Goal: Use online tool/utility: Utilize a website feature to perform a specific function

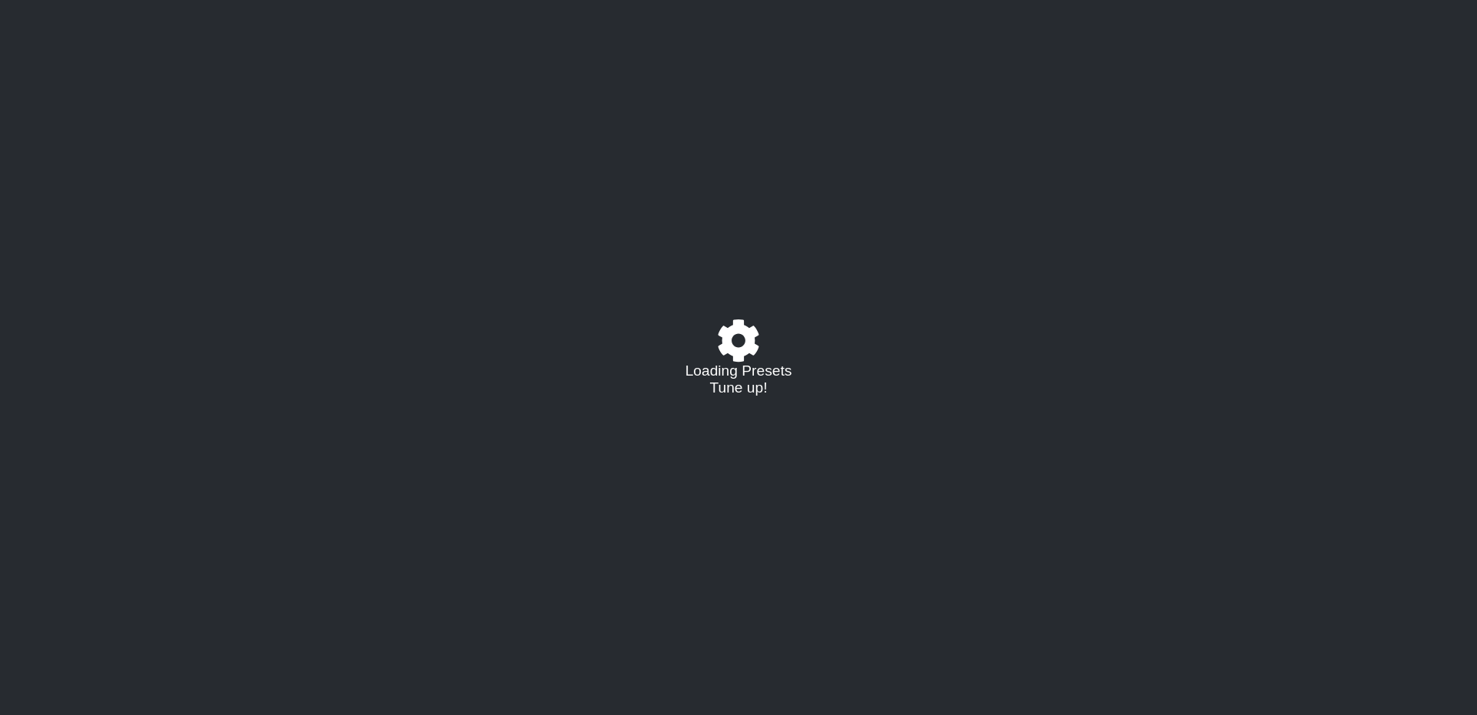
select select "/021796426927"
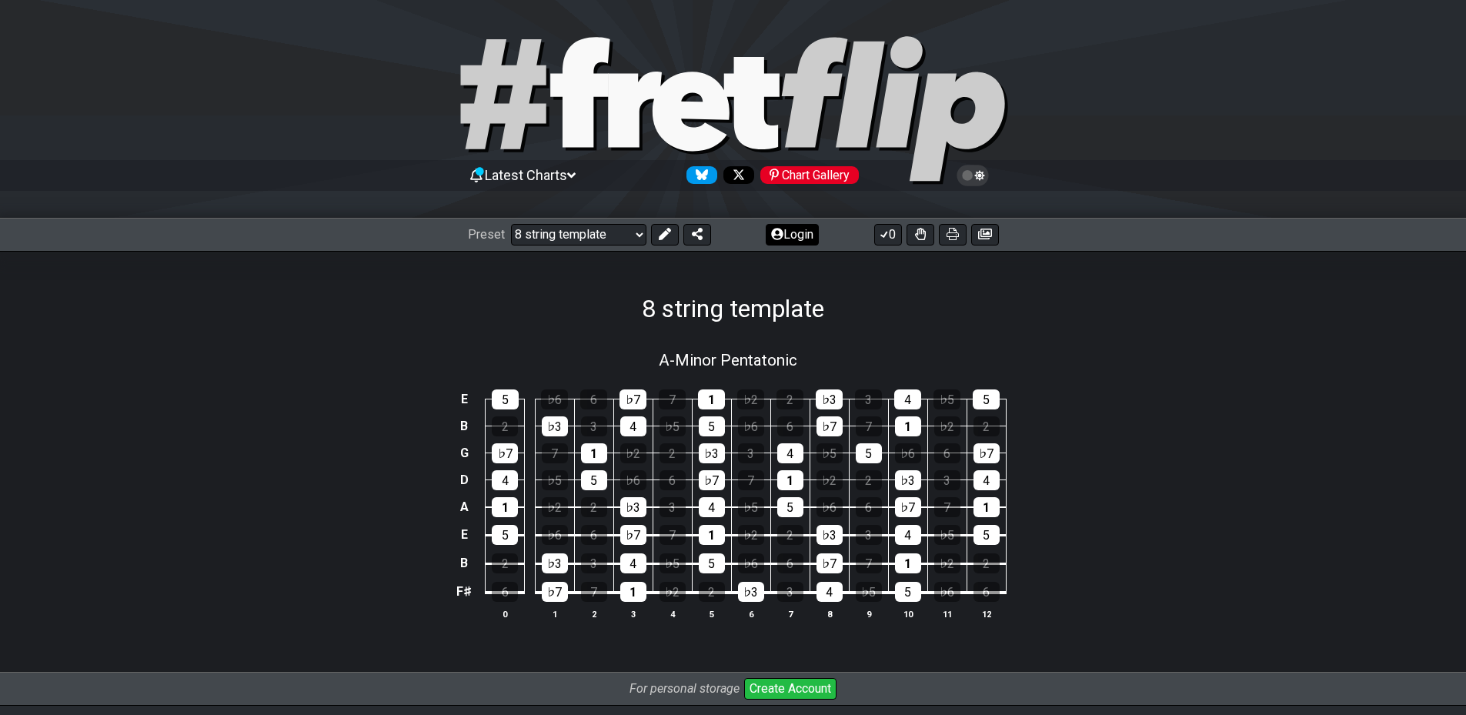
click at [663, 243] on button at bounding box center [665, 235] width 28 height 22
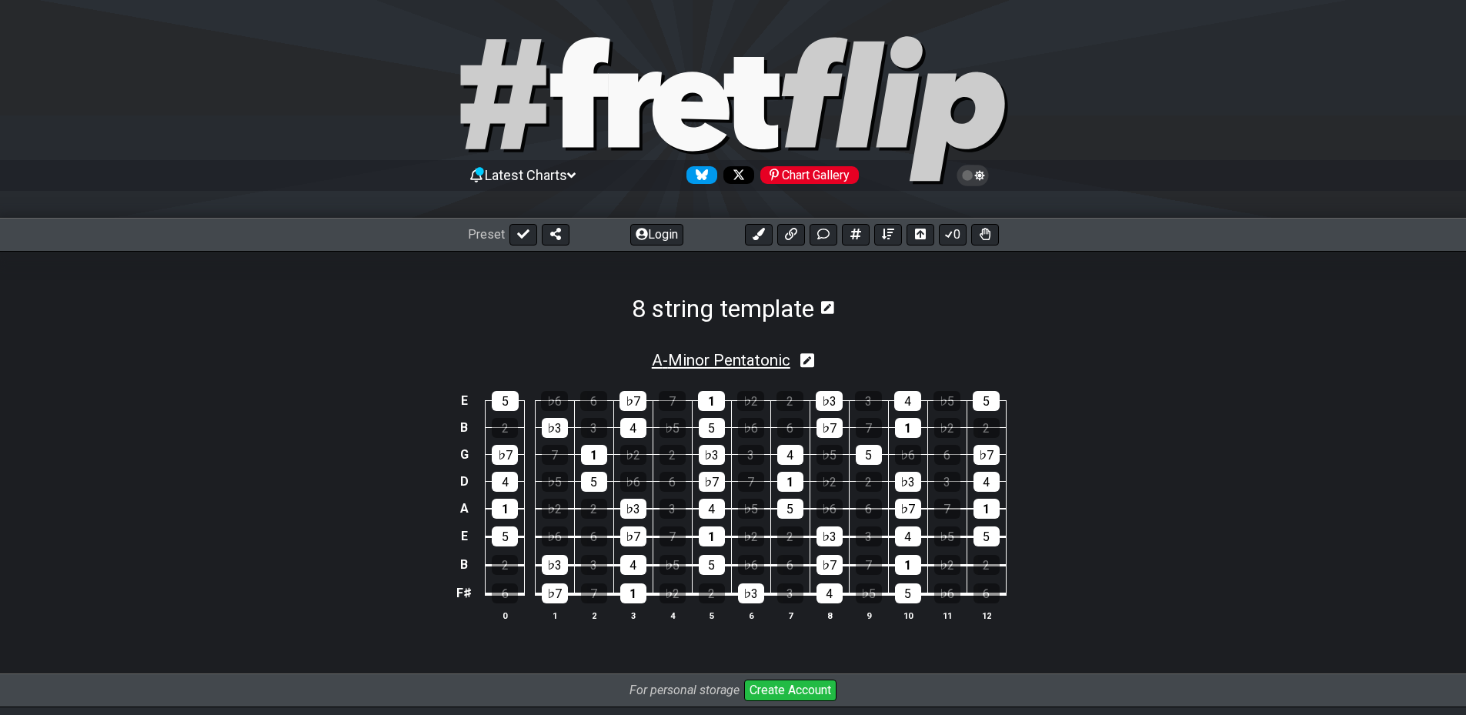
click at [726, 364] on span "A - Minor Pentatonic" at bounding box center [721, 360] width 139 height 18
select select "A"
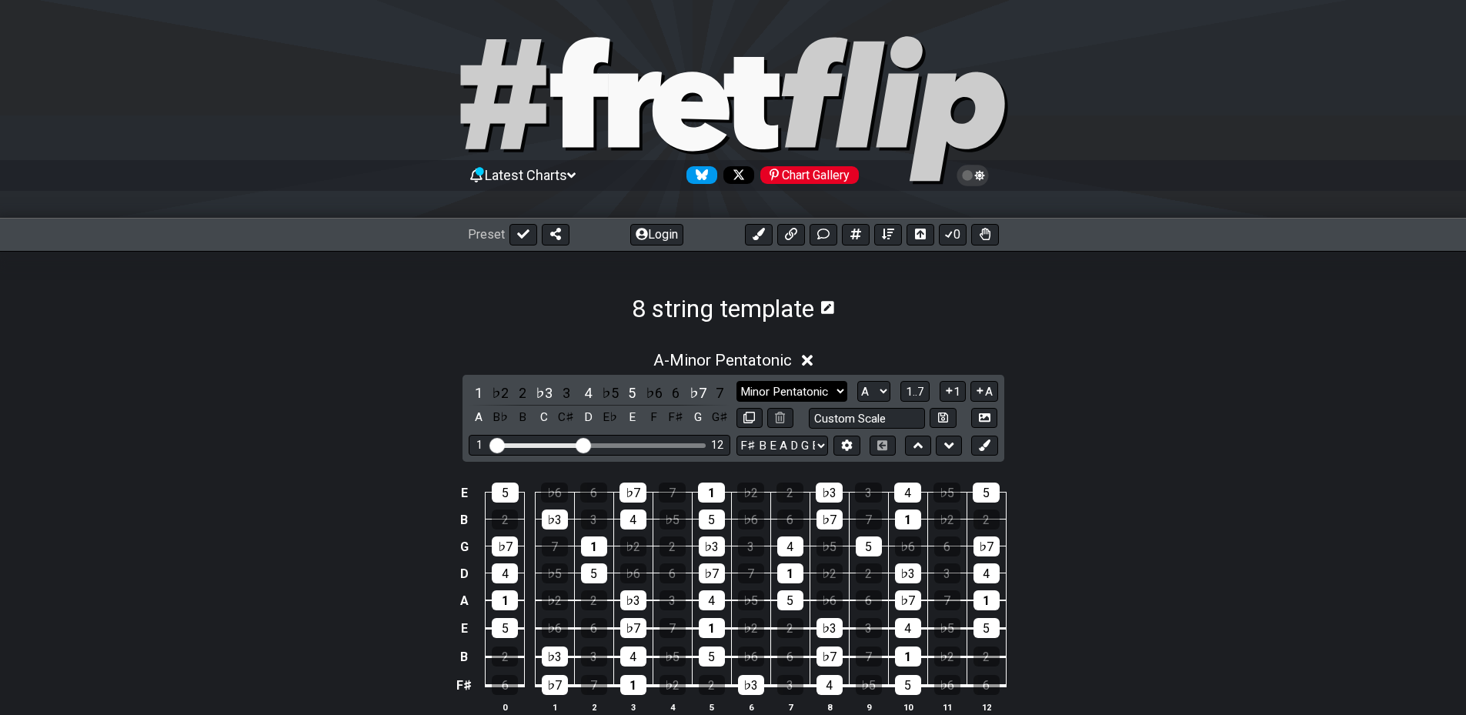
click at [773, 390] on select "Minor Pentatonic Major 3rds Minor Pentatonic Major Pentatonic Minor Blues Major…" at bounding box center [791, 391] width 111 height 21
select select "Sym. Dim. / Half-Whole"
click at [736, 381] on select "Minor Pentatonic Major 3rds Minor Pentatonic Major Pentatonic Minor Blues Major…" at bounding box center [791, 391] width 111 height 21
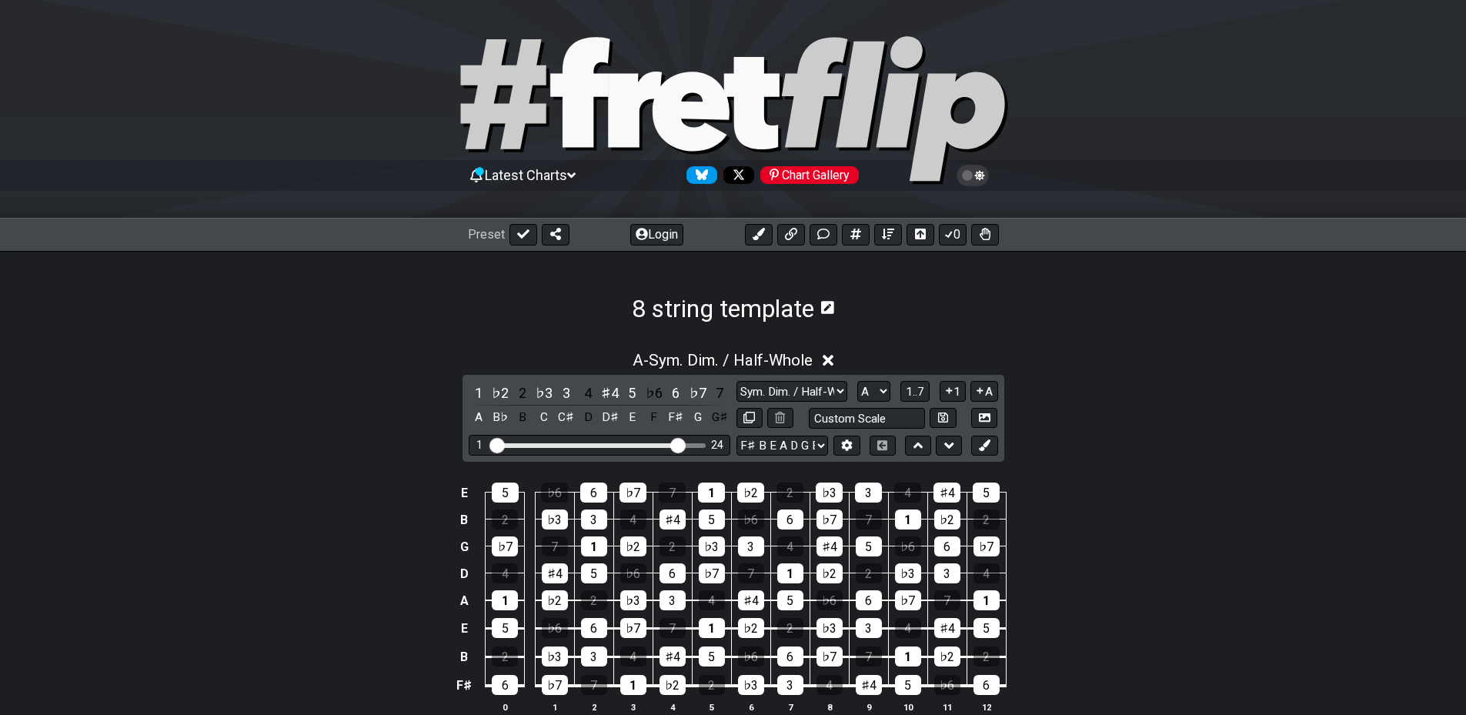
drag, startPoint x: 587, startPoint y: 447, endPoint x: 676, endPoint y: 451, distance: 88.6
click at [676, 444] on input "Visible fret range" at bounding box center [599, 444] width 219 height 0
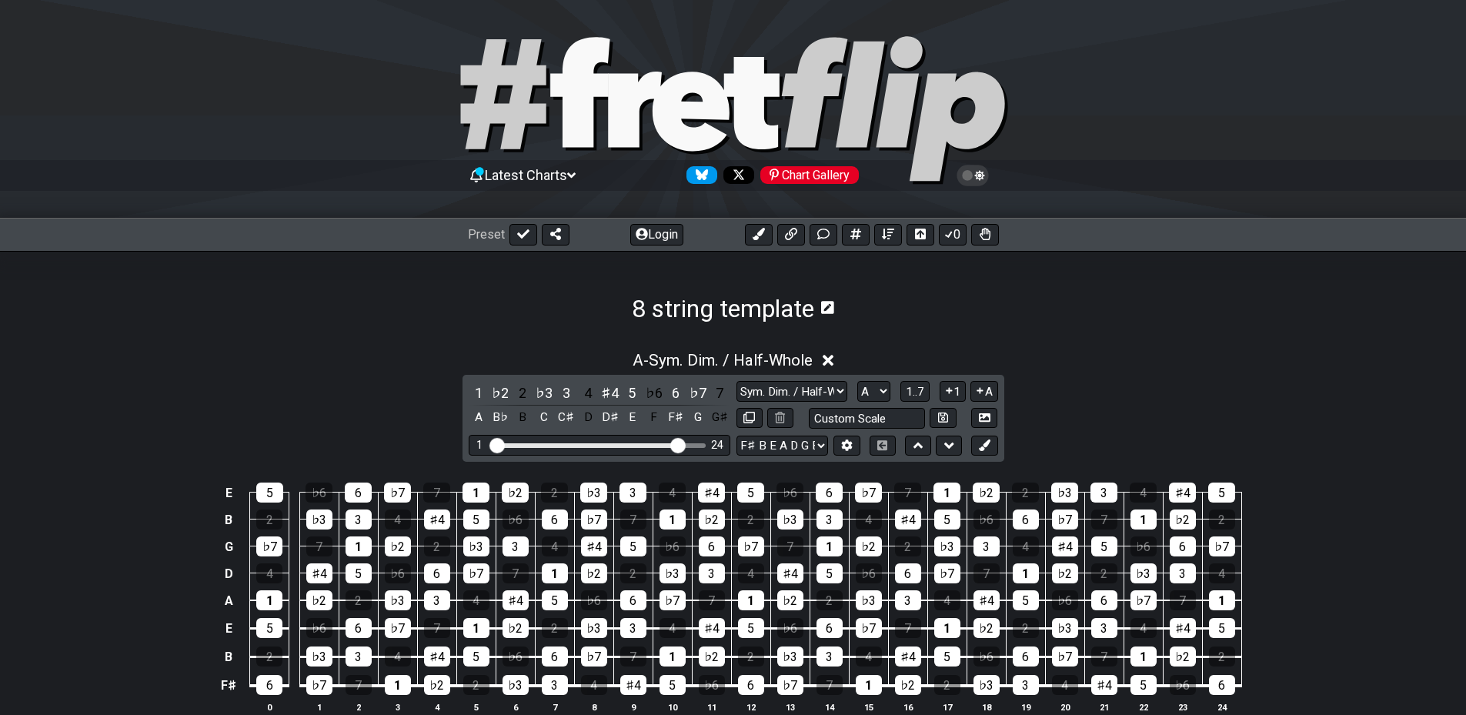
click at [792, 456] on select "F♯ B E A D G B E F♯ B E A D G B E E A D G B E B E A D F♯ B A D G C E A D A D G …" at bounding box center [782, 446] width 92 height 21
select select "A E A D G B E"
click at [736, 436] on select "F♯ B E A D G B E F♯ B E A D G B E E A D G B E B E A D F♯ B A D G C E A D A D G …" at bounding box center [782, 446] width 92 height 21
